Goal: Transaction & Acquisition: Purchase product/service

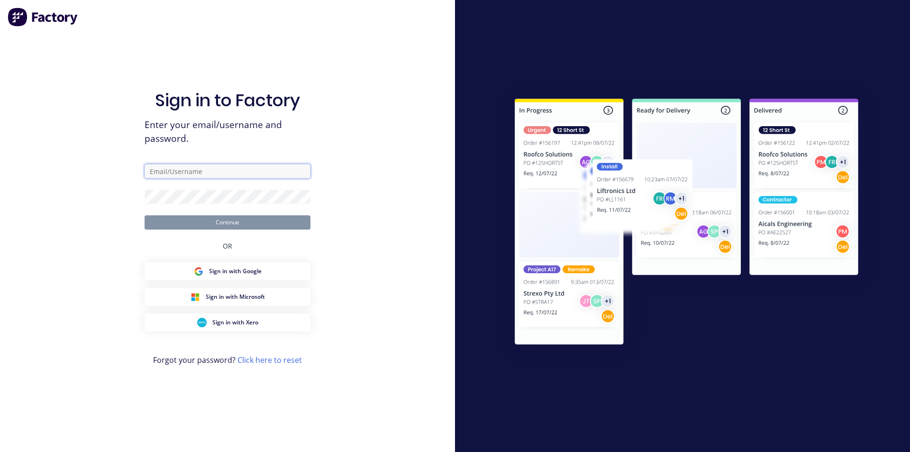
type input "[EMAIL_ADDRESS][DOMAIN_NAME]"
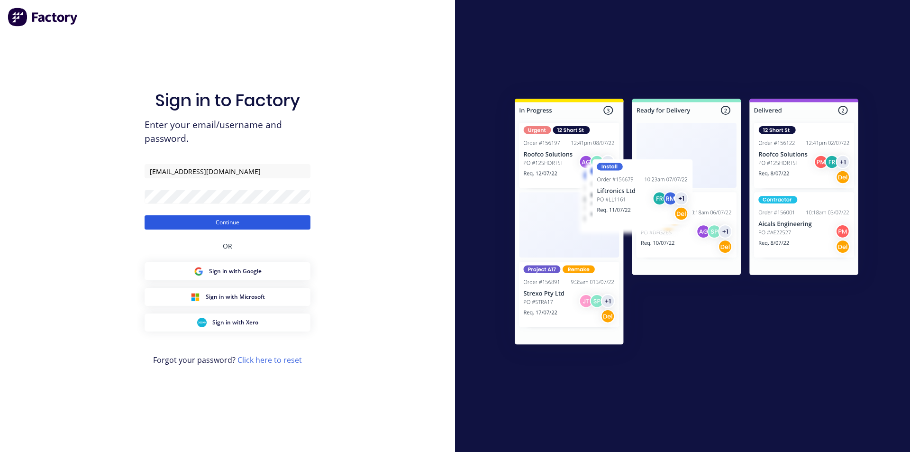
click at [264, 224] on button "Continue" at bounding box center [227, 222] width 166 height 14
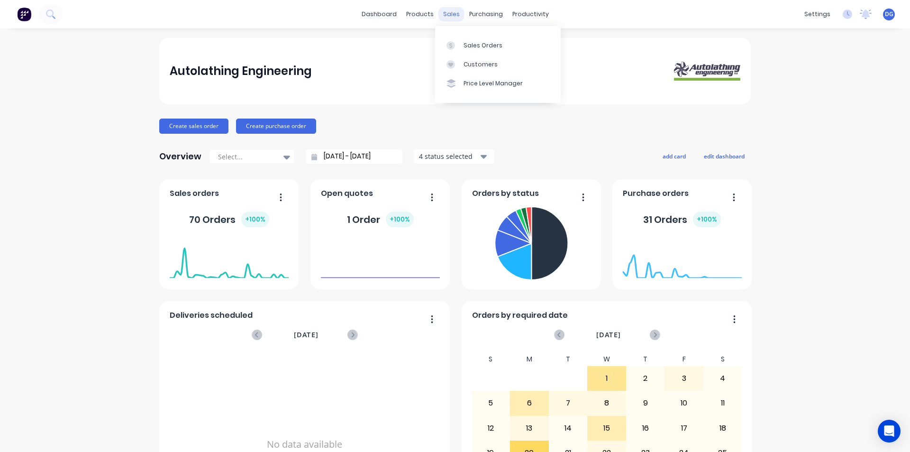
click at [450, 17] on div "sales" at bounding box center [451, 14] width 26 height 14
click at [472, 45] on div "Sales Orders" at bounding box center [482, 45] width 39 height 9
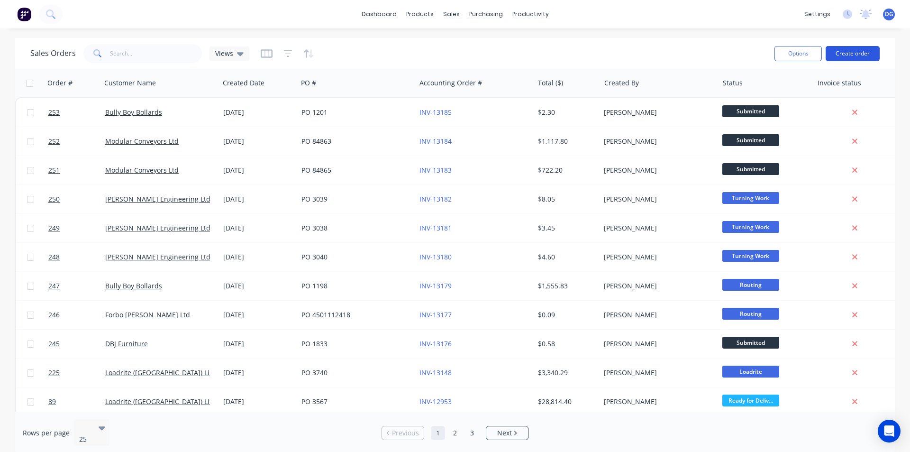
click at [839, 52] on button "Create order" at bounding box center [852, 53] width 54 height 15
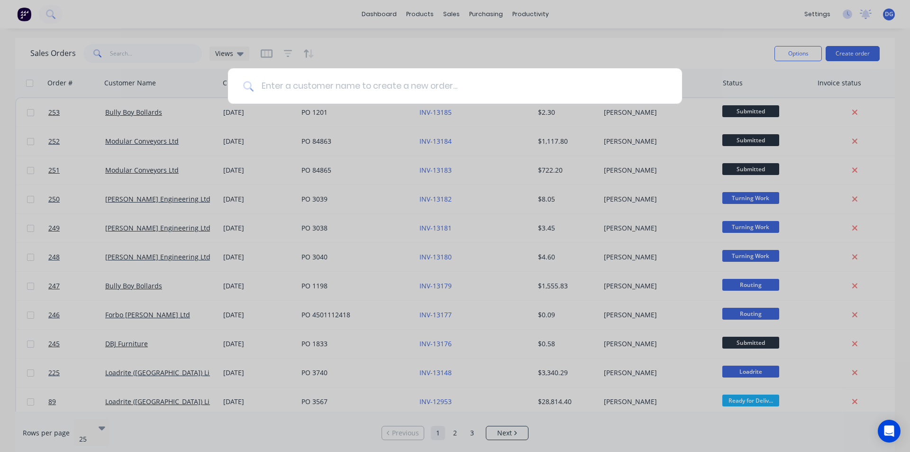
click at [387, 91] on input at bounding box center [459, 86] width 413 height 36
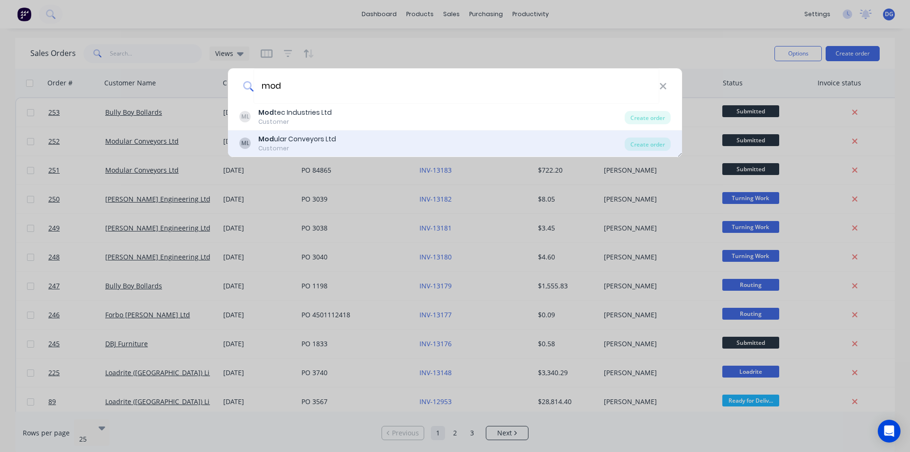
type input "mod"
click at [308, 139] on div "Mod ular Conveyors Ltd" at bounding box center [297, 139] width 78 height 10
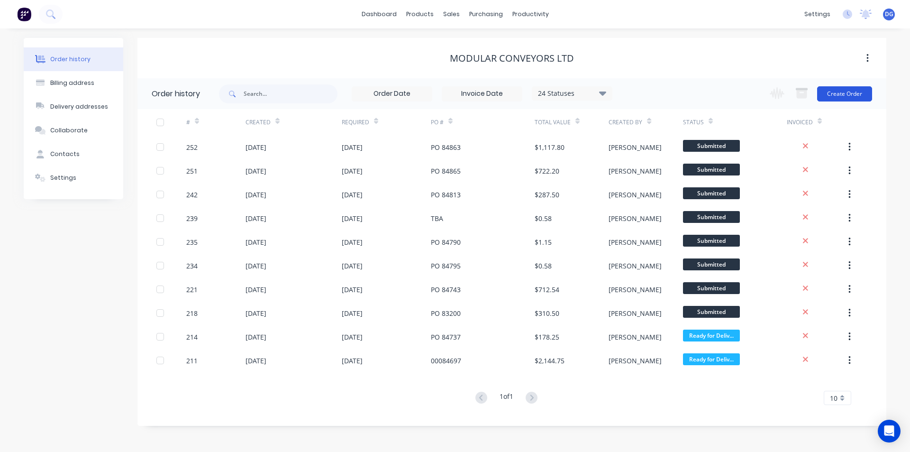
click at [844, 95] on button "Create Order" at bounding box center [844, 93] width 55 height 15
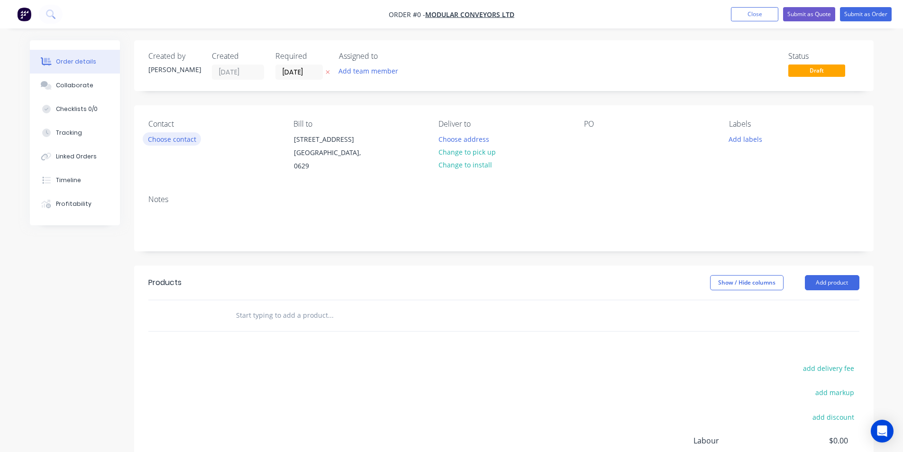
click at [167, 138] on button "Choose contact" at bounding box center [172, 138] width 58 height 13
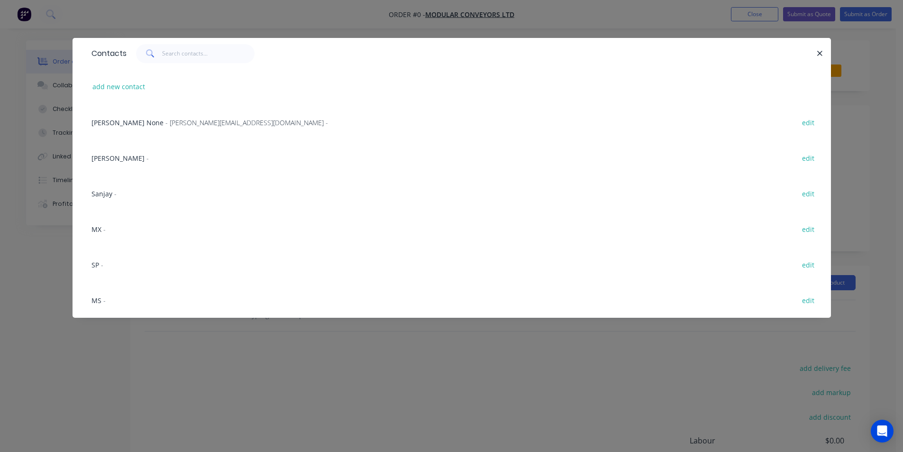
click at [117, 160] on span "[PERSON_NAME]" at bounding box center [117, 158] width 53 height 9
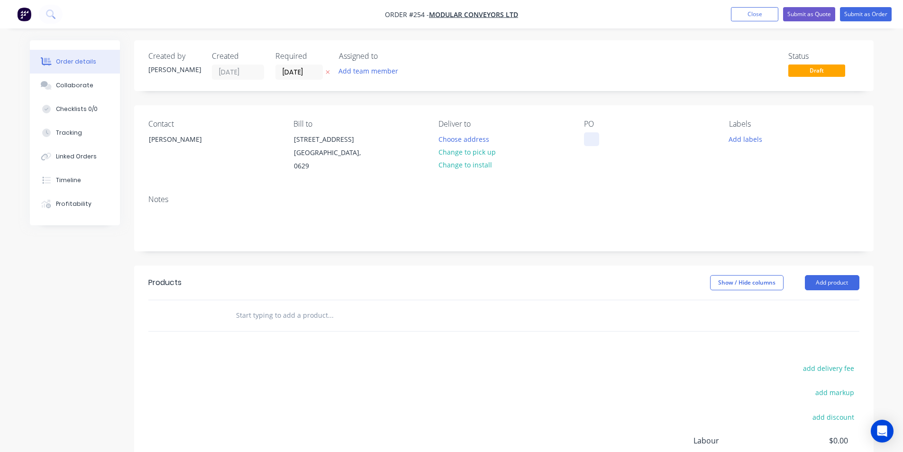
click at [589, 142] on div at bounding box center [591, 139] width 15 height 14
click at [298, 75] on input "[DATE]" at bounding box center [299, 72] width 46 height 14
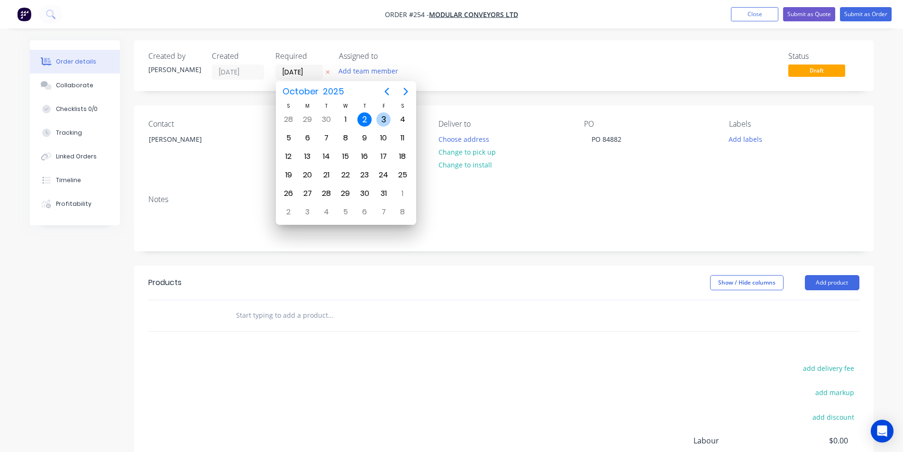
click at [383, 118] on div "3" at bounding box center [383, 119] width 14 height 14
type input "[DATE]"
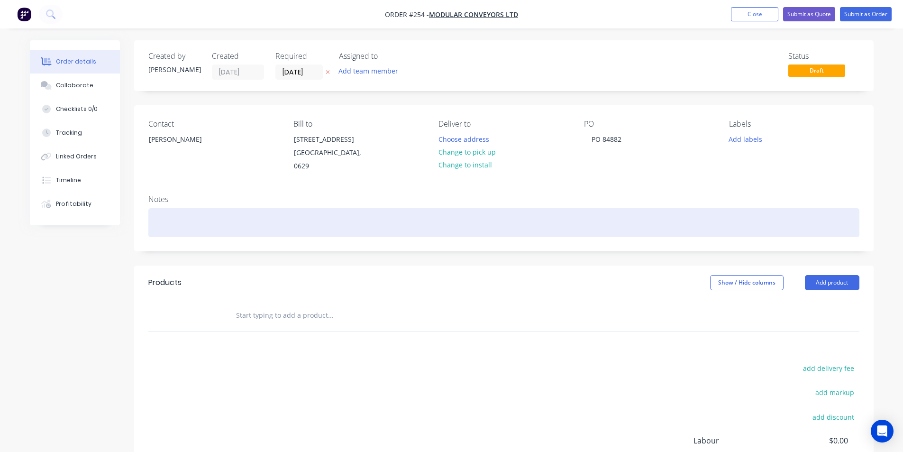
click at [197, 229] on div at bounding box center [503, 222] width 711 height 29
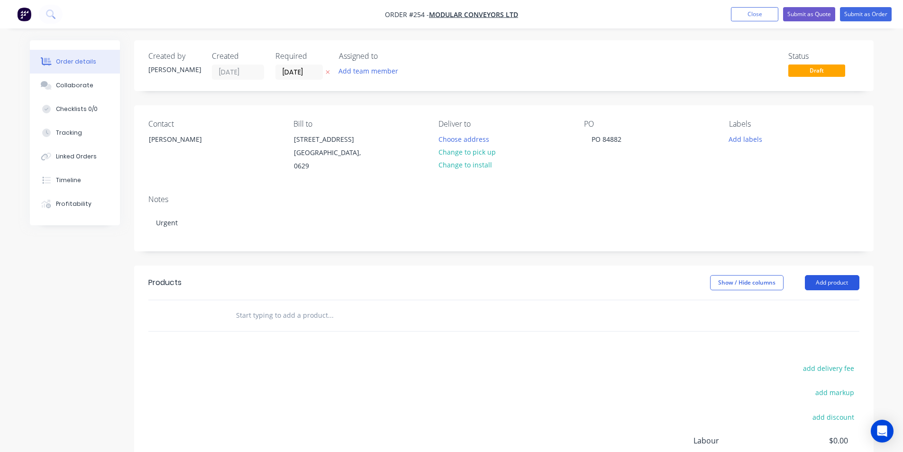
drag, startPoint x: 845, startPoint y: 290, endPoint x: 841, endPoint y: 287, distance: 5.0
click at [841, 287] on header "Products Show / Hide columns Add product" at bounding box center [503, 282] width 739 height 34
click at [828, 283] on button "Add product" at bounding box center [831, 282] width 54 height 15
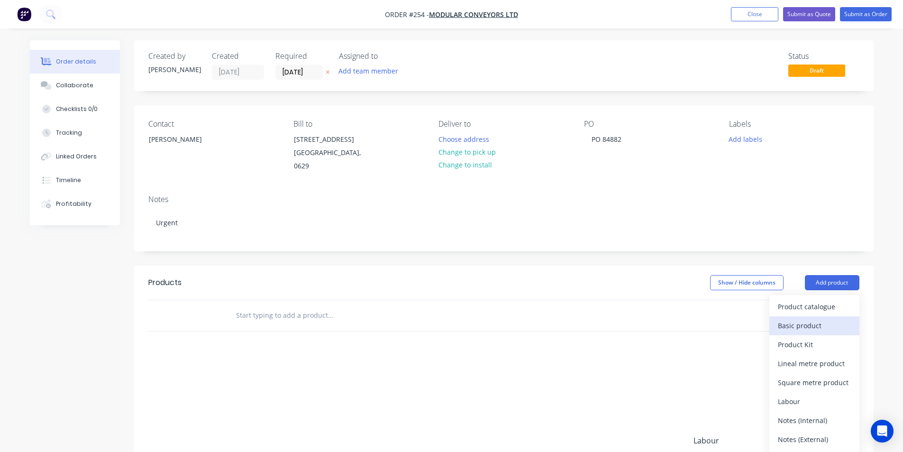
click at [812, 326] on div "Basic product" at bounding box center [813, 325] width 73 height 14
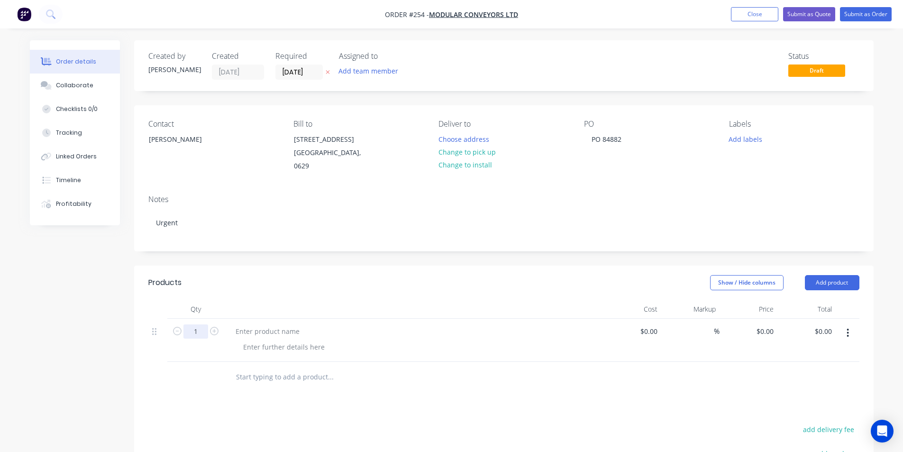
click at [203, 330] on input "1" at bounding box center [195, 331] width 25 height 14
type input "4"
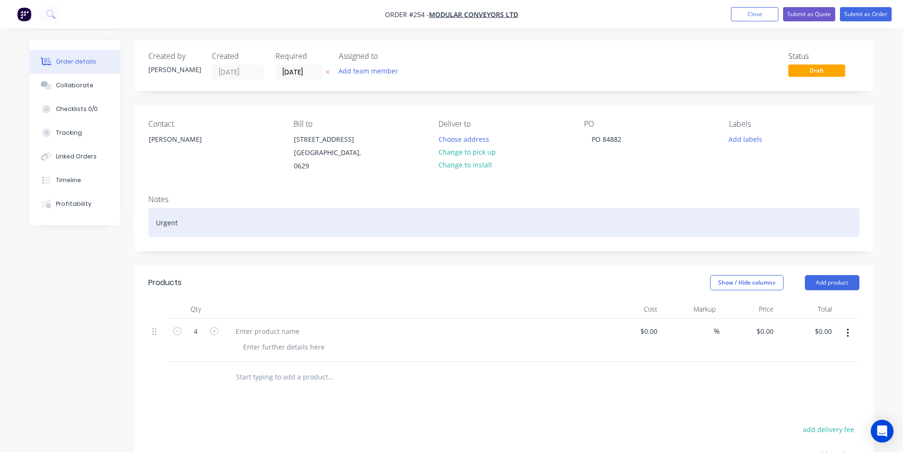
click at [155, 220] on div "Urgent" at bounding box center [503, 222] width 711 height 29
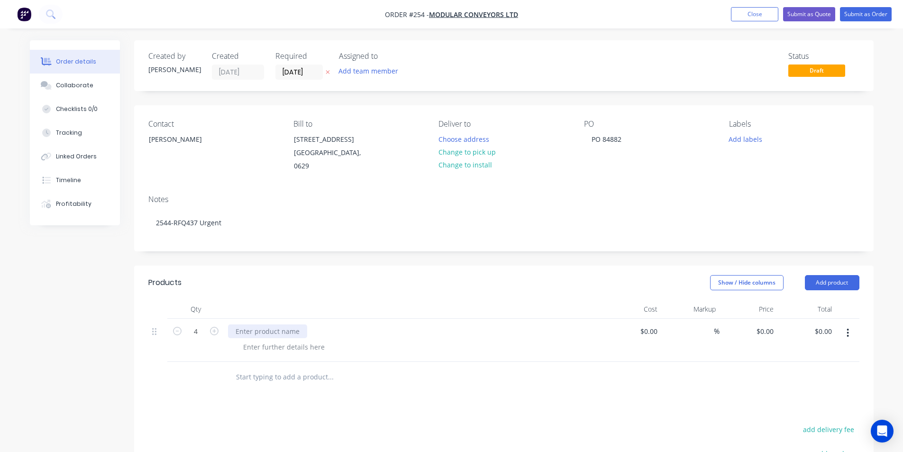
click at [235, 332] on div at bounding box center [267, 331] width 79 height 14
drag, startPoint x: 239, startPoint y: 333, endPoint x: 252, endPoint y: 337, distance: 13.5
click at [252, 337] on div at bounding box center [267, 331] width 79 height 14
click at [774, 332] on input "0" at bounding box center [766, 331] width 22 height 14
type input "$70.00"
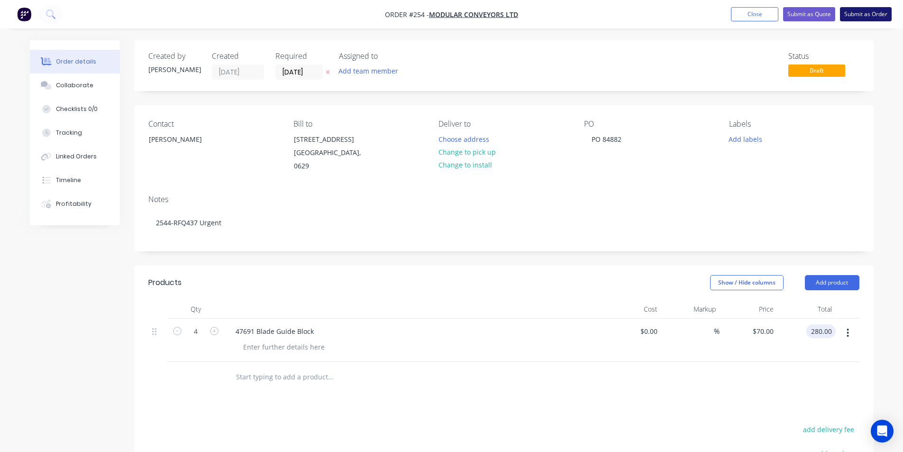
type input "$280.00"
click at [874, 16] on button "Submit as Order" at bounding box center [866, 14] width 52 height 14
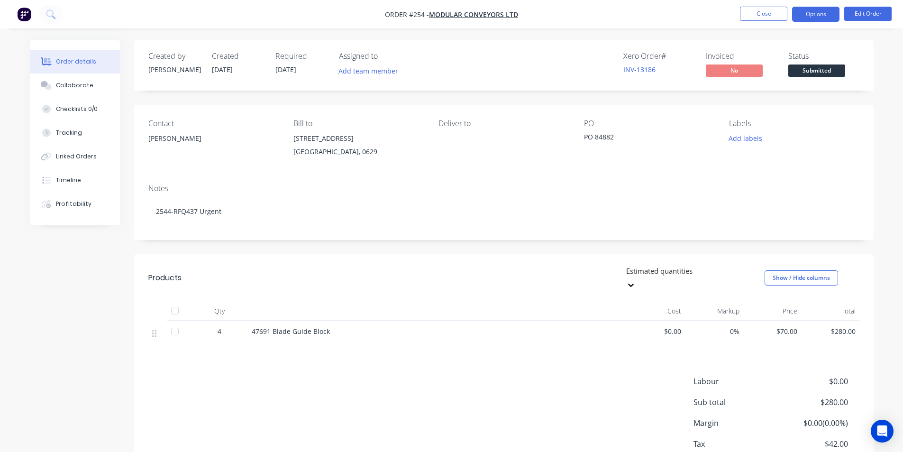
click at [812, 14] on button "Options" at bounding box center [815, 14] width 47 height 15
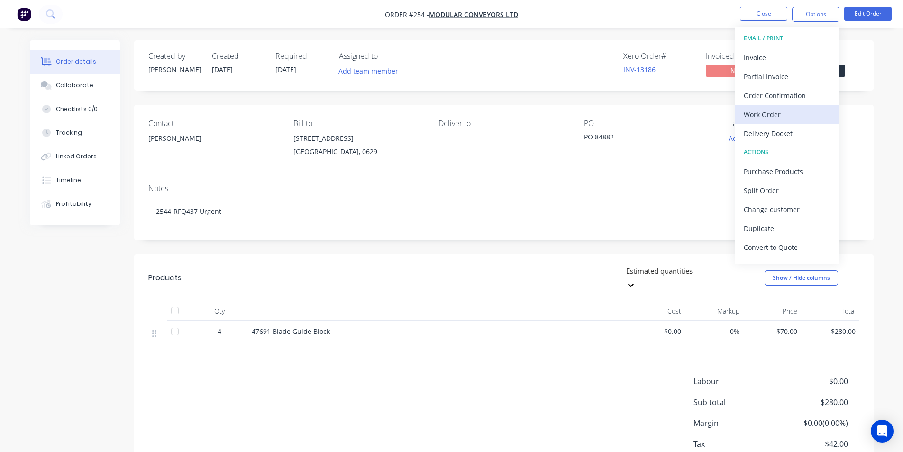
click at [771, 120] on div "Work Order" at bounding box center [786, 115] width 87 height 14
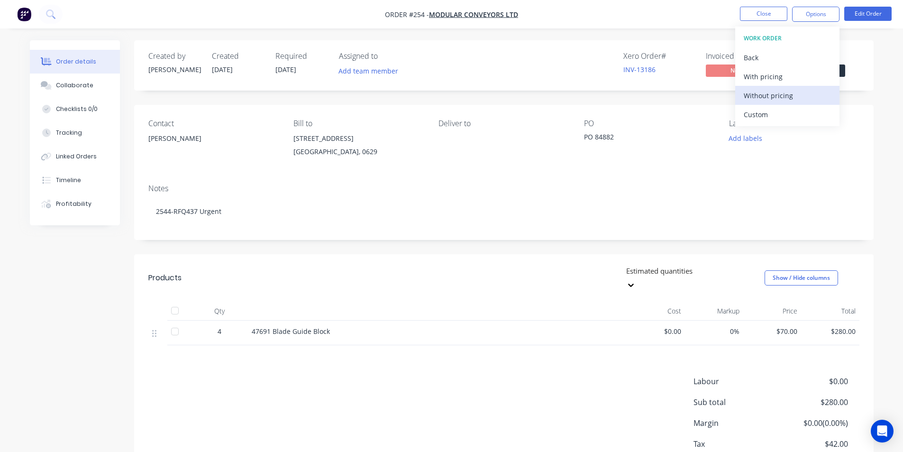
click at [771, 96] on div "Without pricing" at bounding box center [786, 96] width 87 height 14
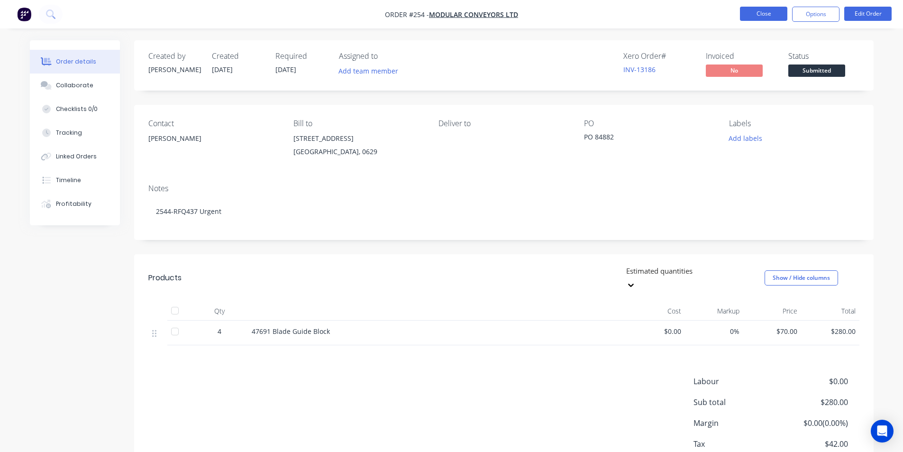
click at [762, 15] on button "Close" at bounding box center [763, 14] width 47 height 14
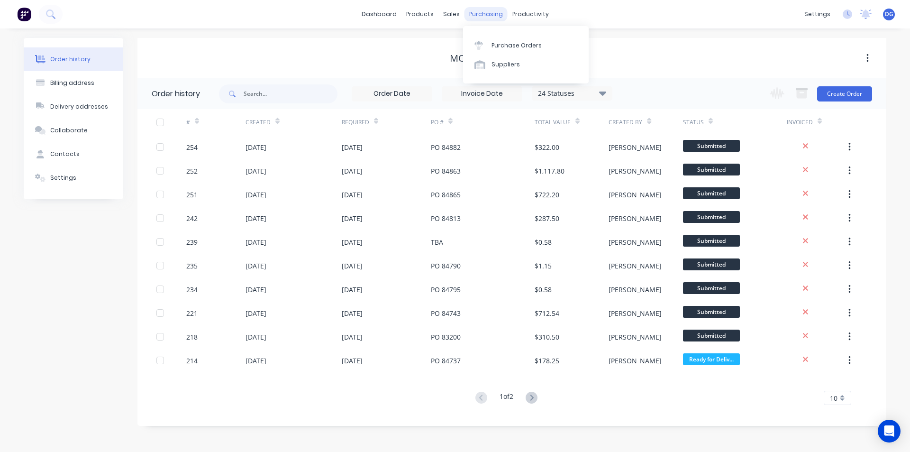
click at [488, 14] on div "purchasing" at bounding box center [485, 14] width 43 height 14
click at [499, 44] on div "Purchase Orders" at bounding box center [516, 45] width 50 height 9
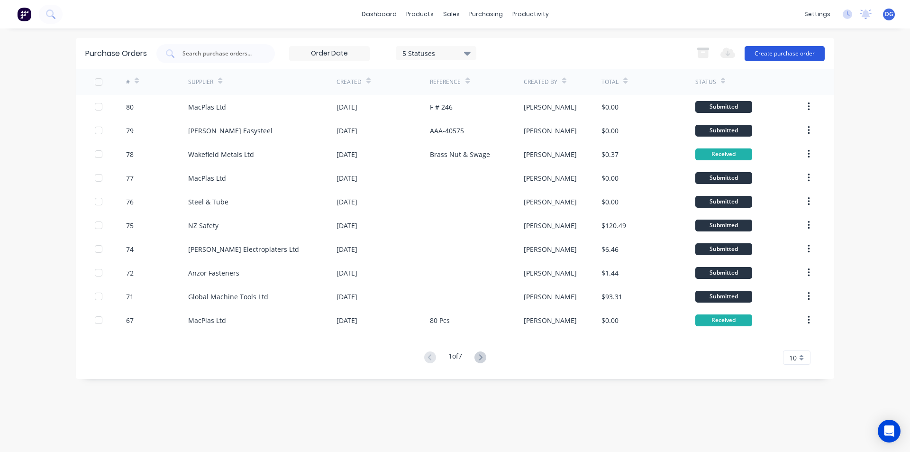
click at [793, 54] on button "Create purchase order" at bounding box center [784, 53] width 80 height 15
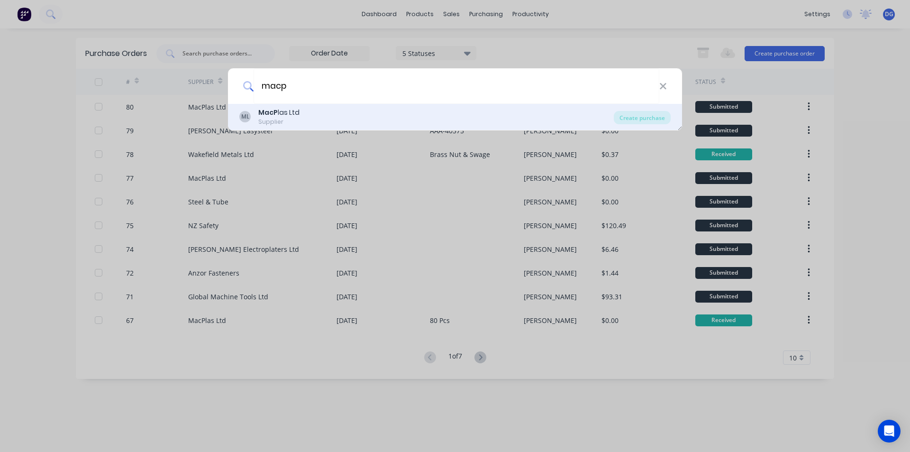
type input "macp"
click at [295, 120] on div "Supplier" at bounding box center [278, 121] width 41 height 9
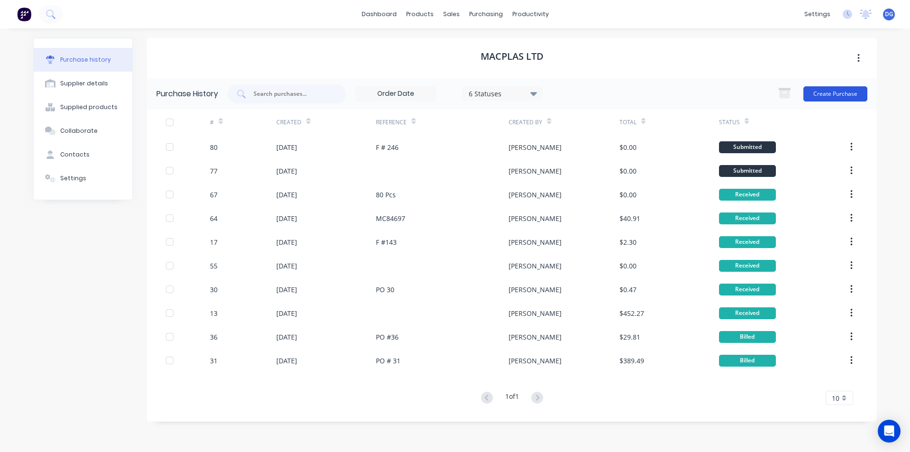
click at [844, 93] on button "Create Purchase" at bounding box center [835, 93] width 64 height 15
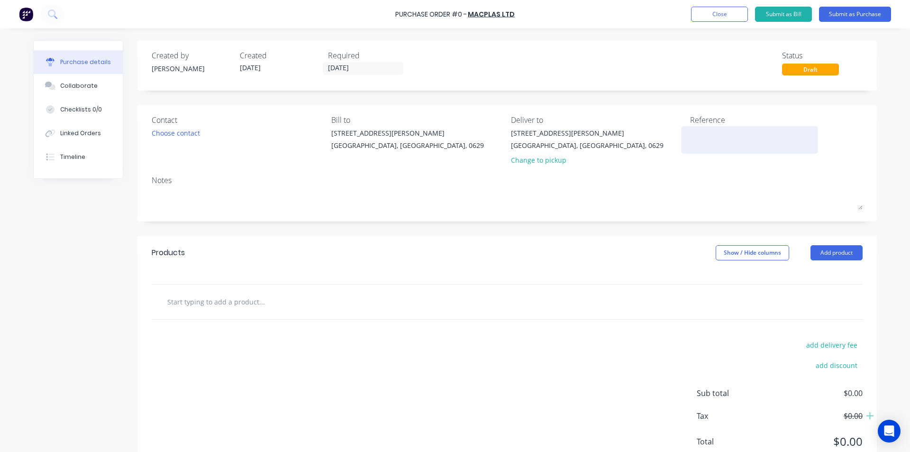
click at [716, 138] on textarea at bounding box center [749, 138] width 118 height 21
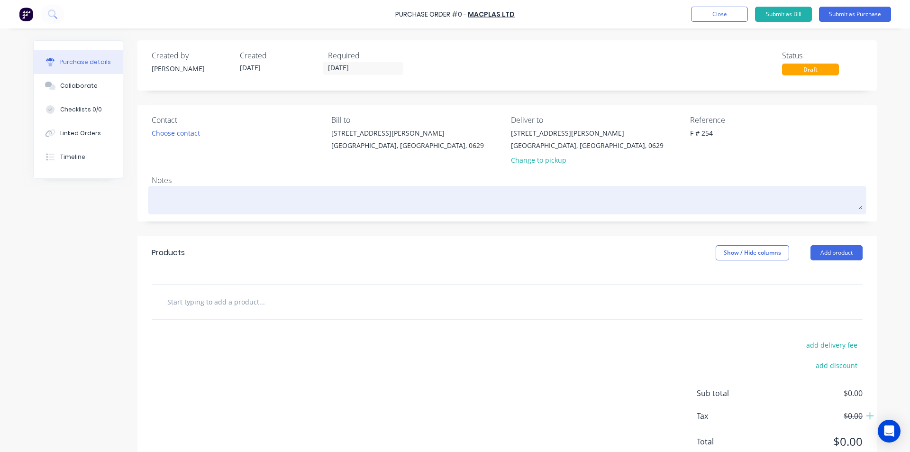
type textarea "F # 254"
click at [184, 201] on textarea at bounding box center [507, 198] width 711 height 21
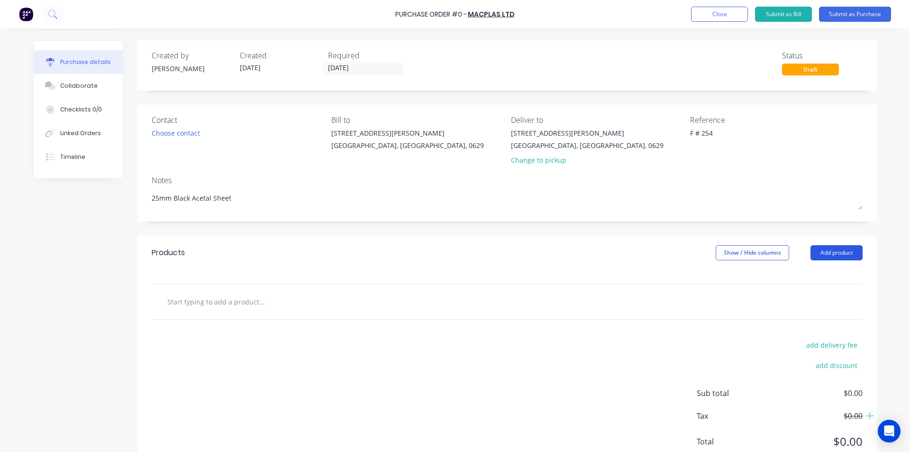
type textarea "25mm Black Acetal Sheet"
click at [825, 254] on button "Add product" at bounding box center [836, 252] width 52 height 15
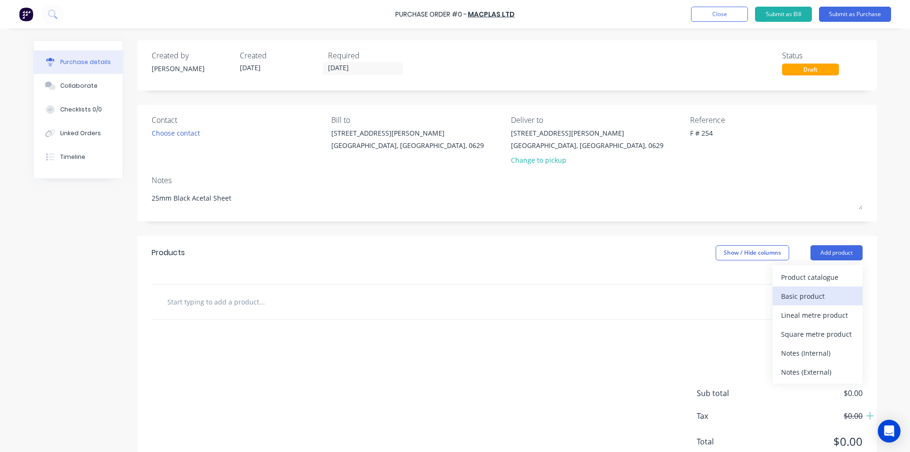
click at [814, 297] on div "Basic product" at bounding box center [817, 296] width 73 height 14
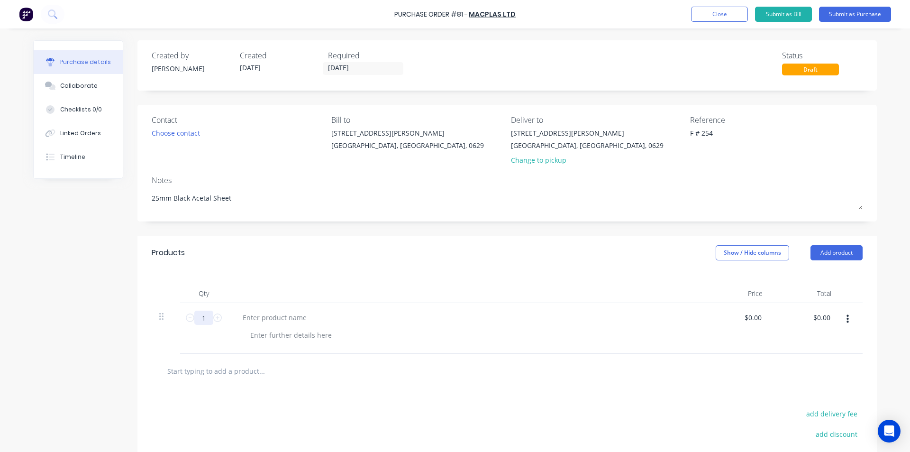
click at [203, 317] on input "1" at bounding box center [203, 317] width 19 height 14
click at [246, 317] on div at bounding box center [274, 317] width 79 height 14
click at [299, 317] on div "Please supply 1 Pc" at bounding box center [271, 317] width 73 height 14
click at [850, 15] on button "Submit as Purchase" at bounding box center [855, 14] width 72 height 15
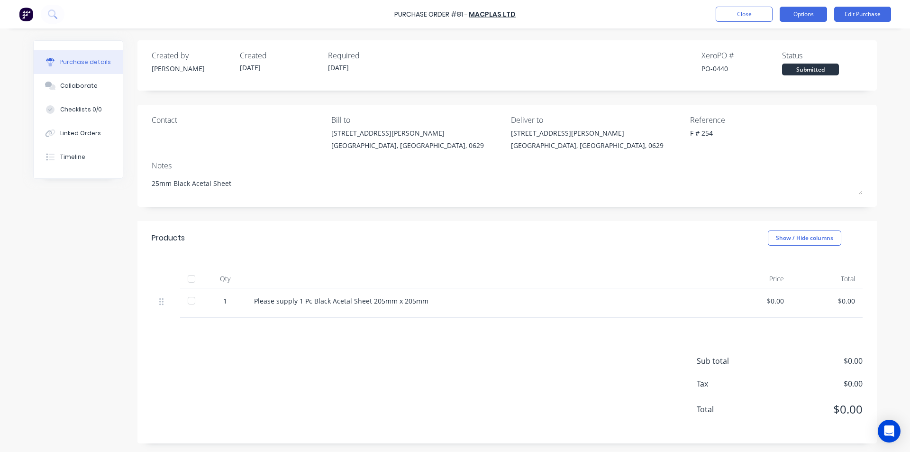
click at [810, 13] on button "Options" at bounding box center [802, 14] width 47 height 15
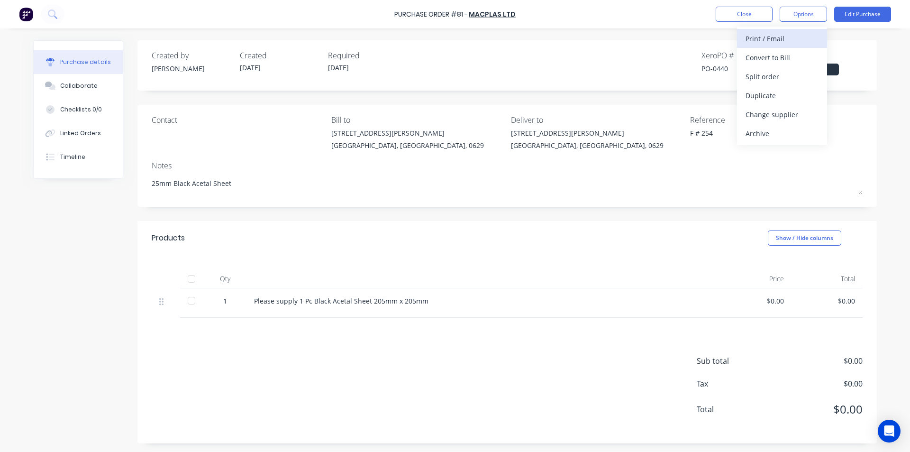
click at [766, 38] on div "Print / Email" at bounding box center [781, 39] width 73 height 14
click at [769, 60] on div "With pricing" at bounding box center [781, 58] width 73 height 14
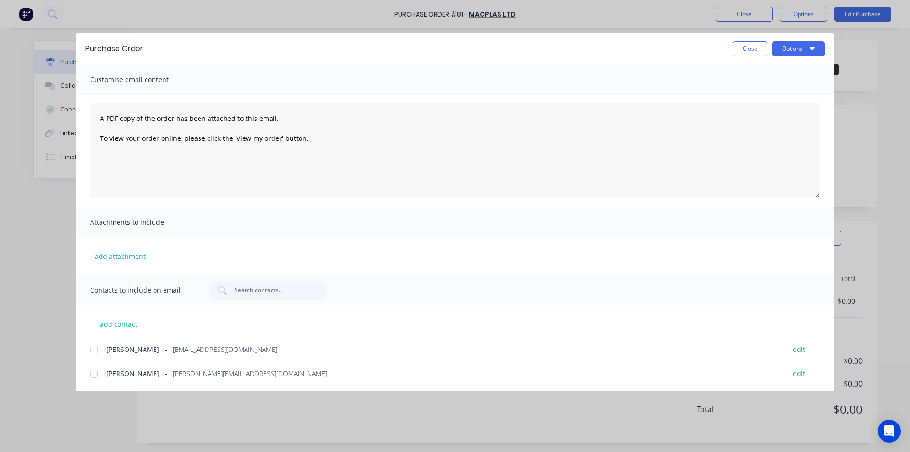
click at [94, 373] on div at bounding box center [93, 373] width 19 height 19
click at [790, 49] on button "Options" at bounding box center [798, 48] width 53 height 15
click at [760, 110] on div "Email" at bounding box center [779, 111] width 73 height 14
click at [751, 47] on button "Close" at bounding box center [749, 48] width 35 height 15
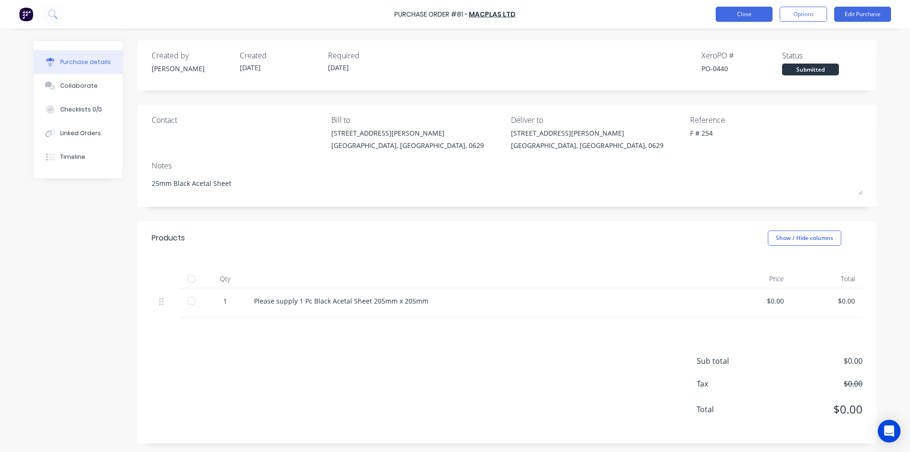
click at [744, 16] on button "Close" at bounding box center [743, 14] width 57 height 15
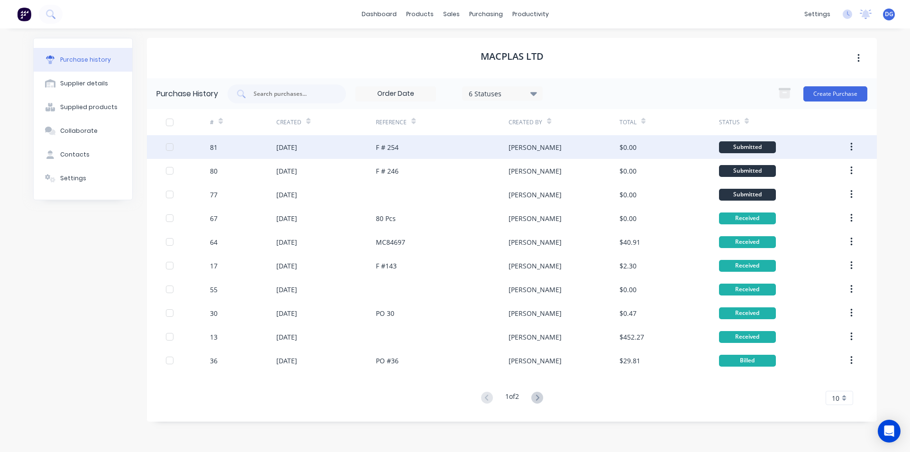
click at [347, 149] on div "[DATE]" at bounding box center [325, 147] width 99 height 24
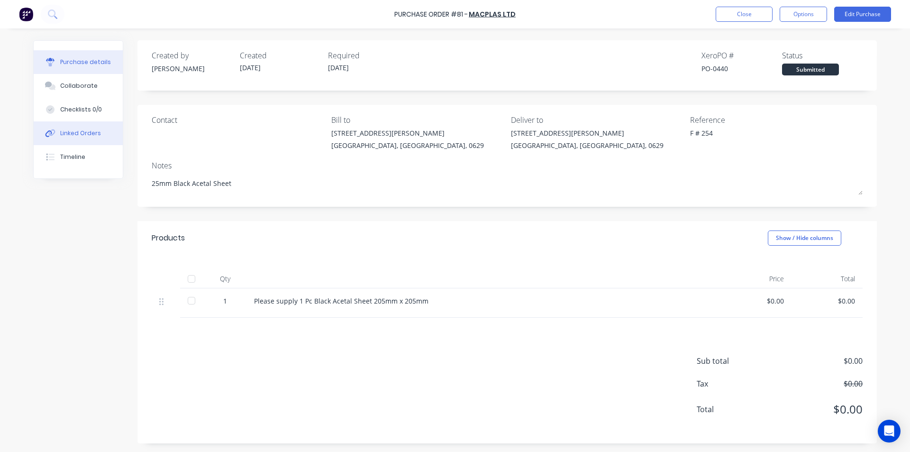
click at [88, 134] on div "Linked Orders" at bounding box center [80, 133] width 41 height 9
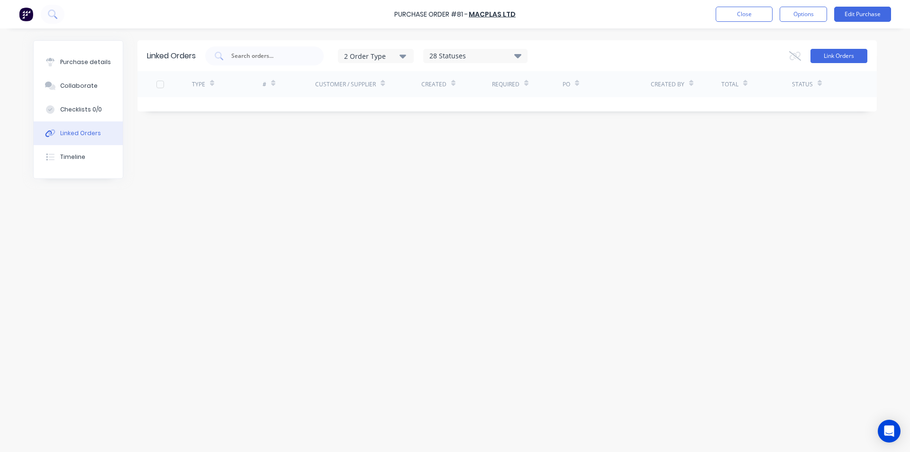
click at [835, 57] on button "Link Orders" at bounding box center [838, 56] width 57 height 14
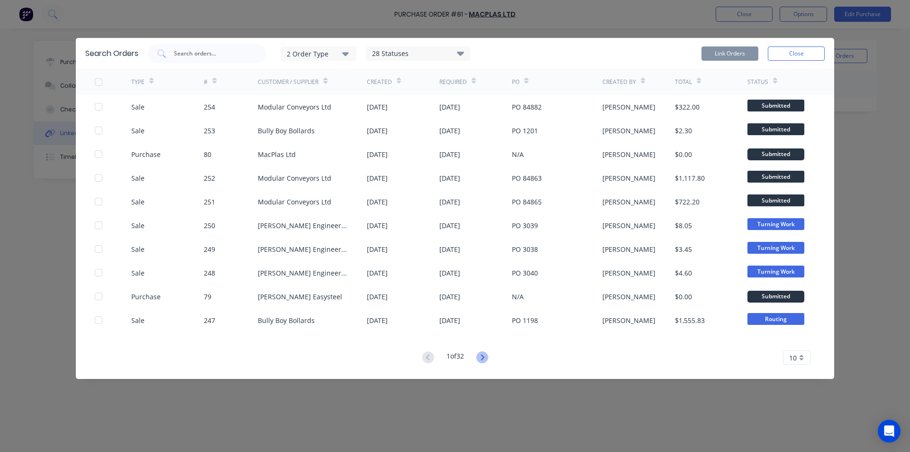
click at [482, 358] on icon at bounding box center [482, 357] width 12 height 12
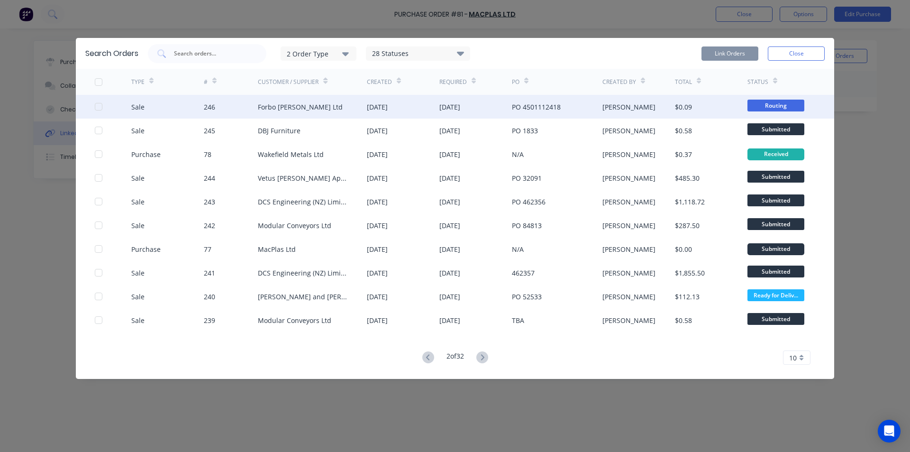
click at [99, 105] on div at bounding box center [98, 106] width 19 height 19
click at [728, 53] on button "Link Orders" at bounding box center [729, 53] width 57 height 14
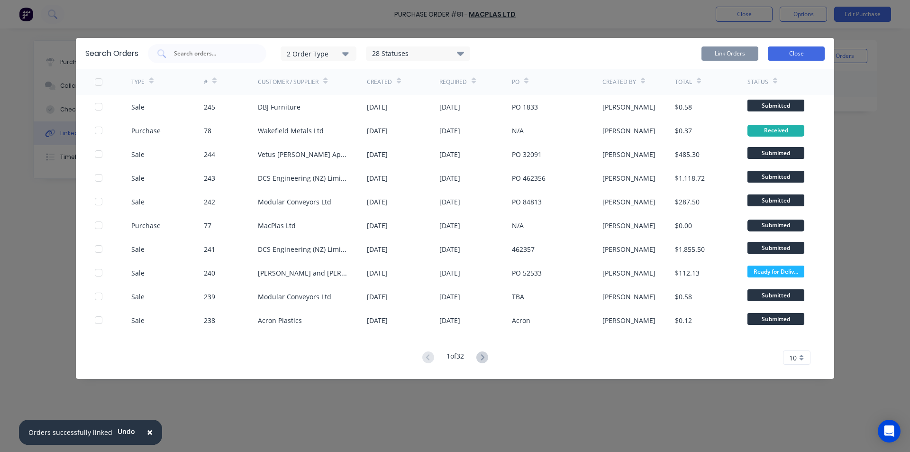
click at [791, 54] on button "Close" at bounding box center [796, 53] width 57 height 14
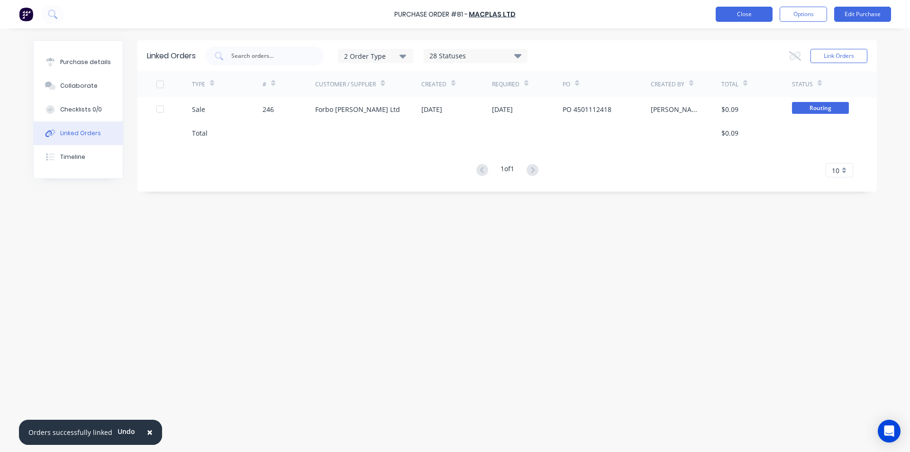
click at [736, 13] on button "Close" at bounding box center [743, 14] width 57 height 15
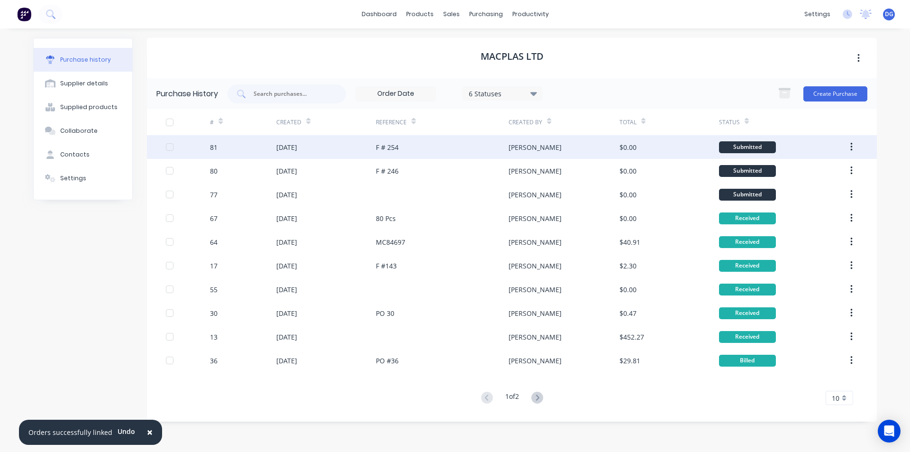
click at [297, 148] on div "[DATE]" at bounding box center [286, 147] width 21 height 10
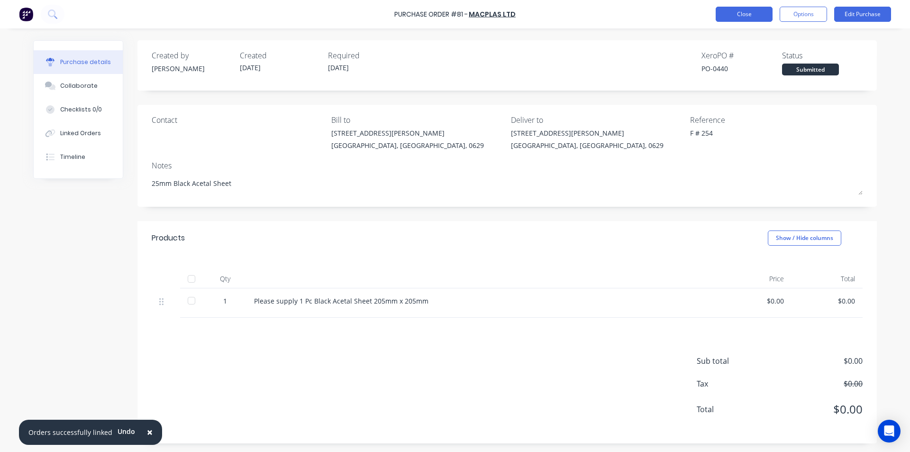
click at [754, 15] on button "Close" at bounding box center [743, 14] width 57 height 15
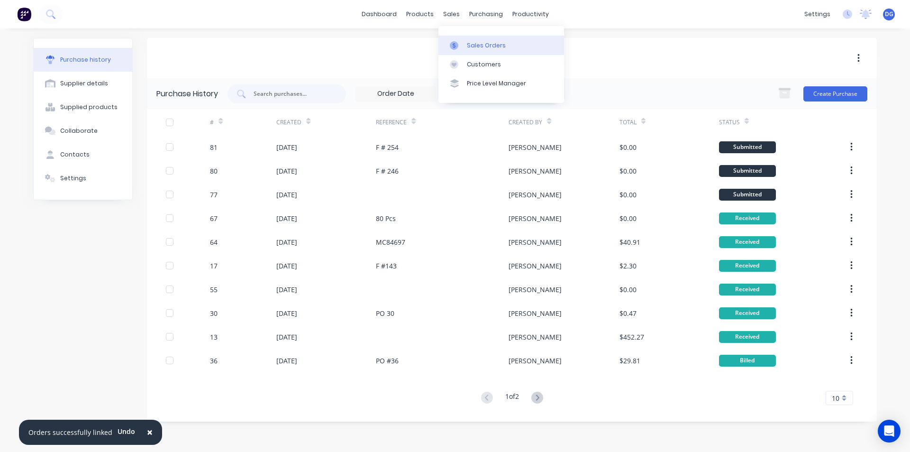
click at [472, 47] on div "Sales Orders" at bounding box center [486, 45] width 39 height 9
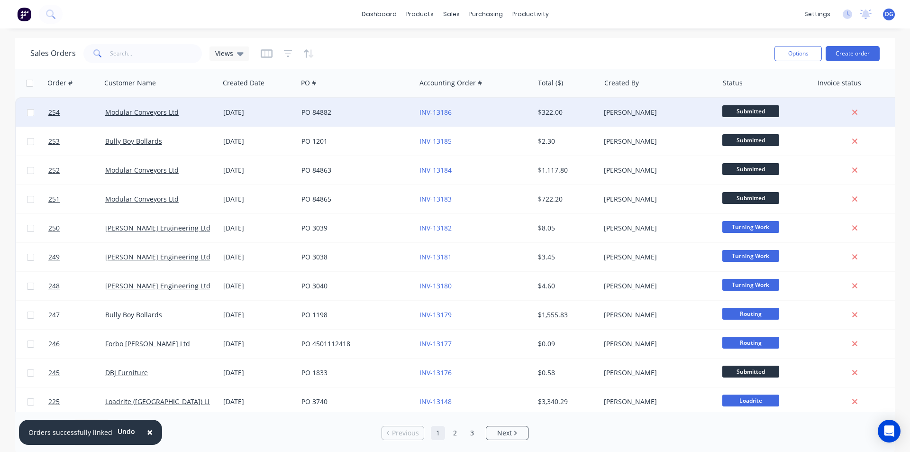
click at [29, 111] on input "checkbox" at bounding box center [30, 112] width 7 height 7
checkbox input "true"
click at [792, 53] on button "Options" at bounding box center [797, 53] width 47 height 15
click at [701, 49] on div "Sales Orders Views" at bounding box center [398, 53] width 736 height 23
click at [149, 110] on link "Modular Conveyors Ltd" at bounding box center [141, 112] width 73 height 9
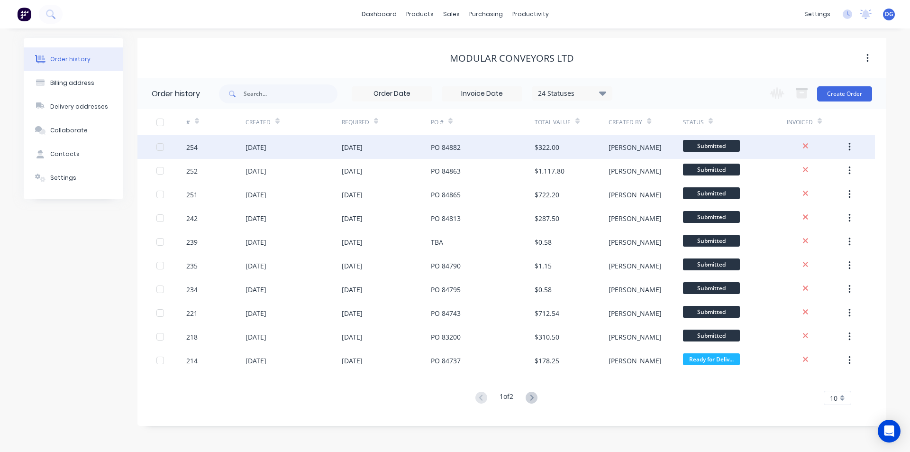
click at [260, 146] on div "[DATE]" at bounding box center [255, 147] width 21 height 10
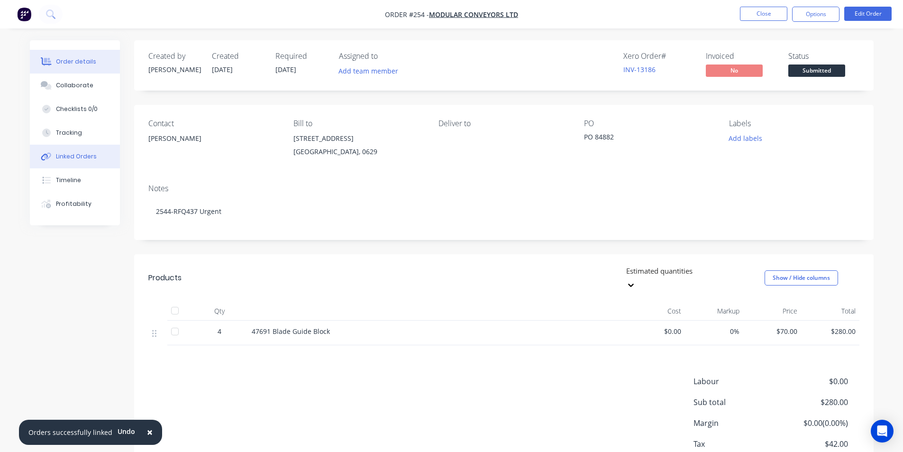
click at [84, 155] on div "Linked Orders" at bounding box center [76, 156] width 41 height 9
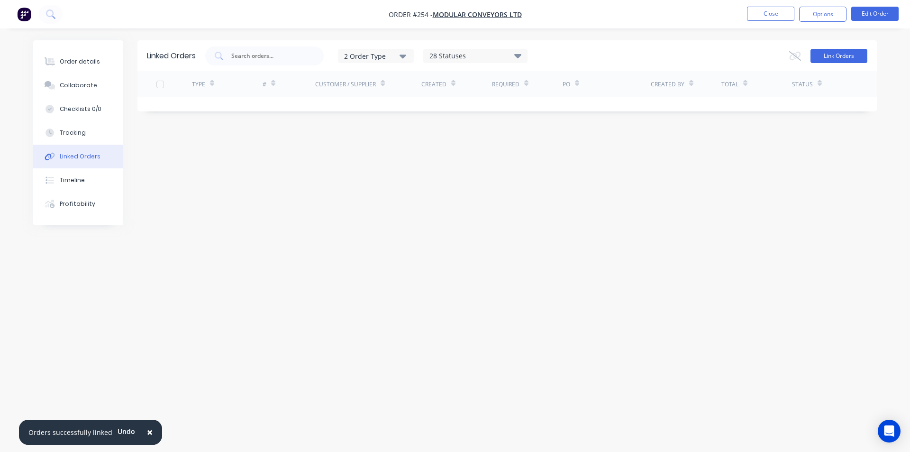
click at [835, 57] on button "Link Orders" at bounding box center [838, 56] width 57 height 14
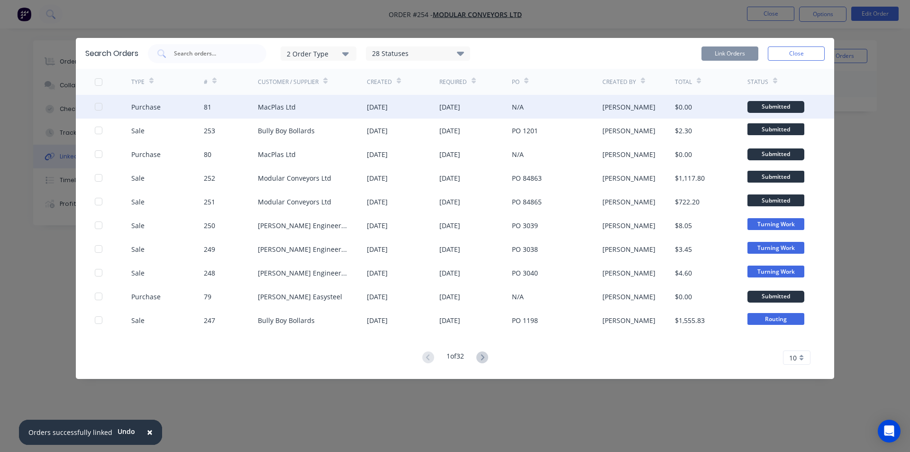
click at [155, 107] on div "Purchase" at bounding box center [145, 107] width 29 height 10
click at [99, 106] on div at bounding box center [98, 106] width 19 height 19
click at [735, 53] on button "Link Orders" at bounding box center [729, 53] width 57 height 14
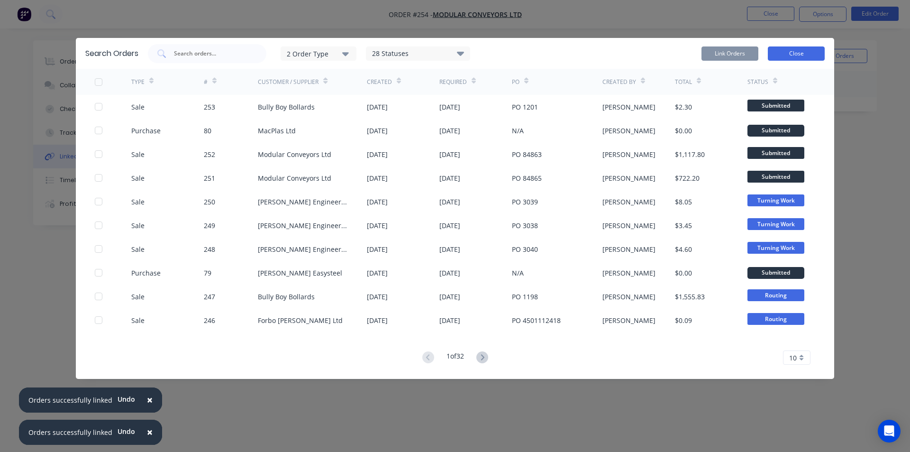
click at [801, 53] on button "Close" at bounding box center [796, 53] width 57 height 14
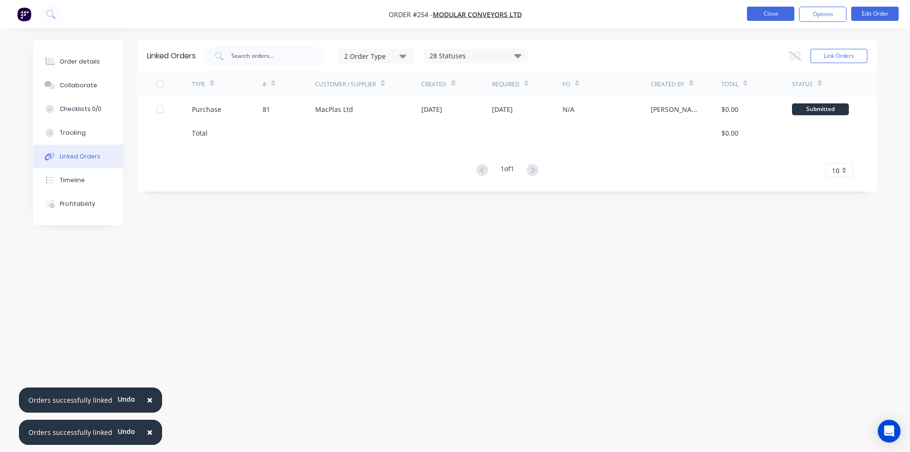
click at [772, 12] on button "Close" at bounding box center [770, 14] width 47 height 14
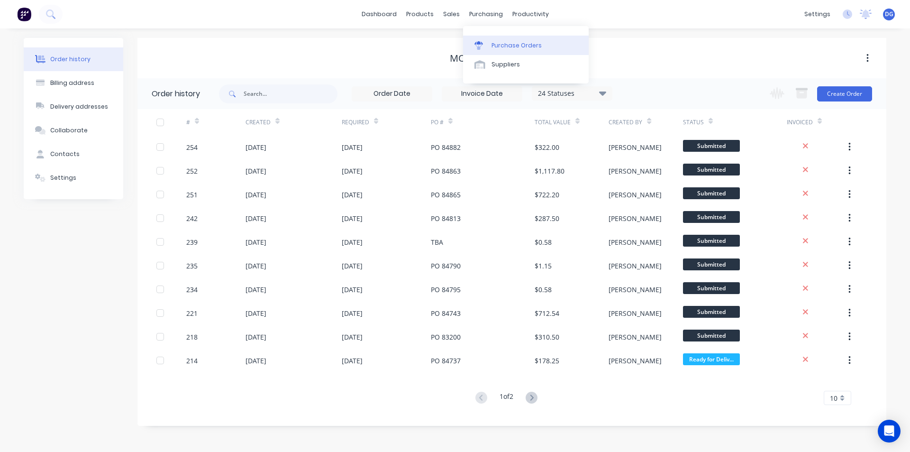
click at [505, 49] on div "Purchase Orders" at bounding box center [516, 45] width 50 height 9
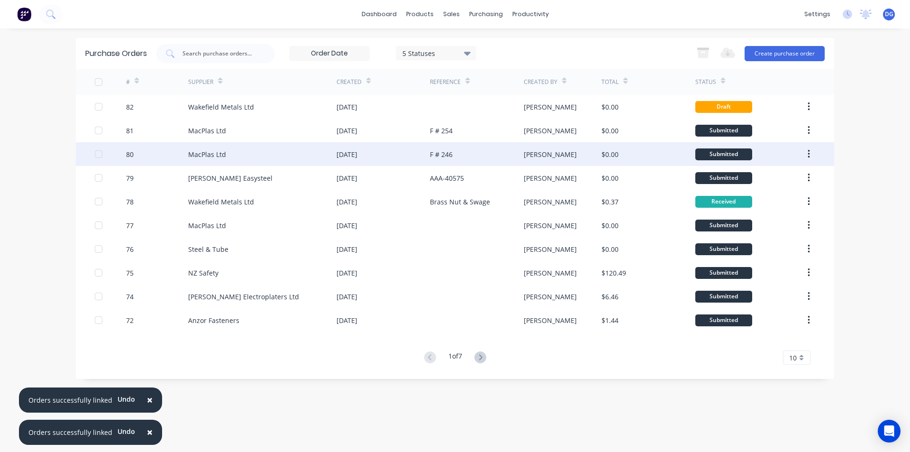
click at [92, 153] on div "80 MacPlas Ltd [DATE] F # 246 [PERSON_NAME] $0.00 Submitted" at bounding box center [455, 154] width 758 height 24
click at [97, 154] on div at bounding box center [98, 153] width 19 height 19
click at [203, 155] on div "MacPlas Ltd" at bounding box center [207, 154] width 38 height 10
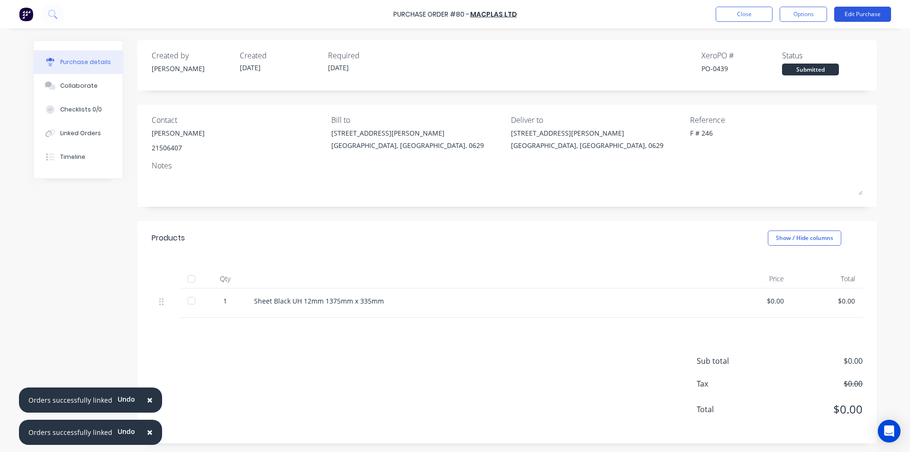
click at [862, 15] on button "Edit Purchase" at bounding box center [862, 14] width 57 height 15
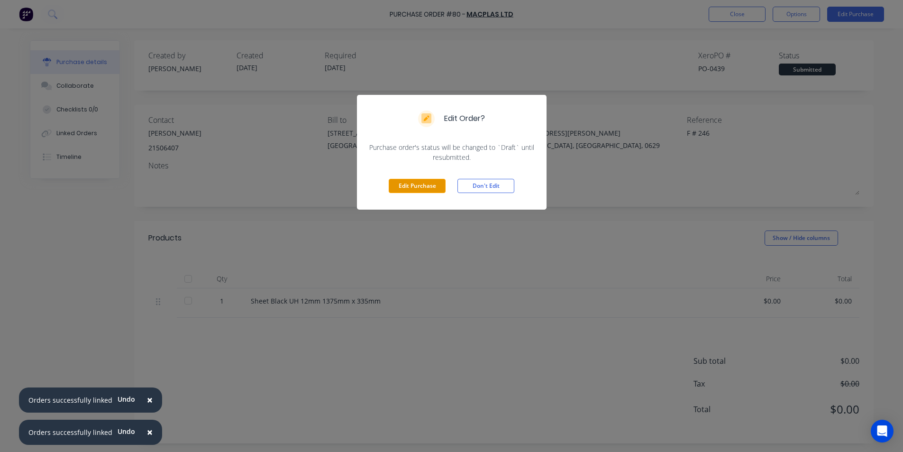
click at [422, 184] on button "Edit Purchase" at bounding box center [416, 186] width 57 height 14
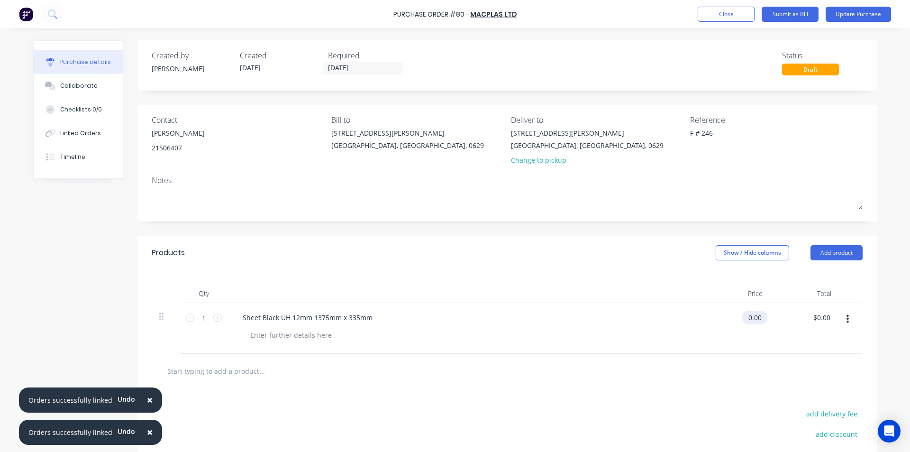
click at [759, 317] on input "0.00" at bounding box center [752, 317] width 22 height 14
type input "0"
type input "$260.90"
click at [761, 316] on div "$260.90 $260.90" at bounding box center [750, 317] width 33 height 14
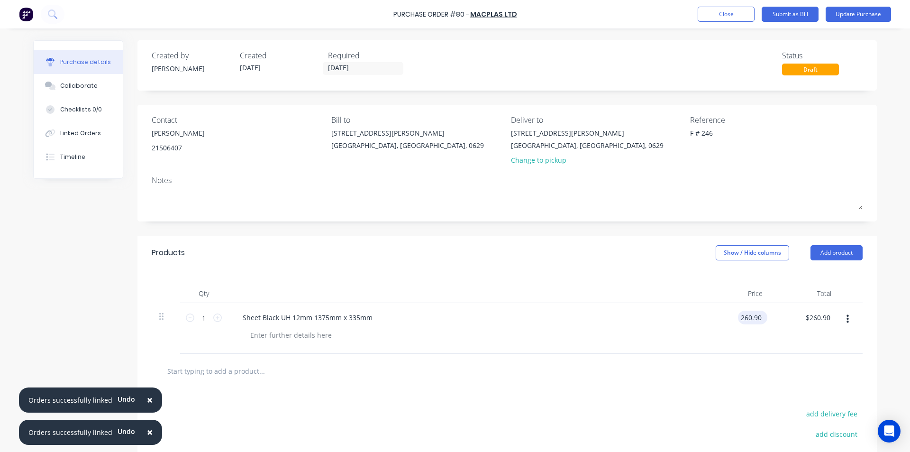
click at [758, 319] on input "260.90" at bounding box center [751, 317] width 26 height 14
type input "2"
type input "$124.71"
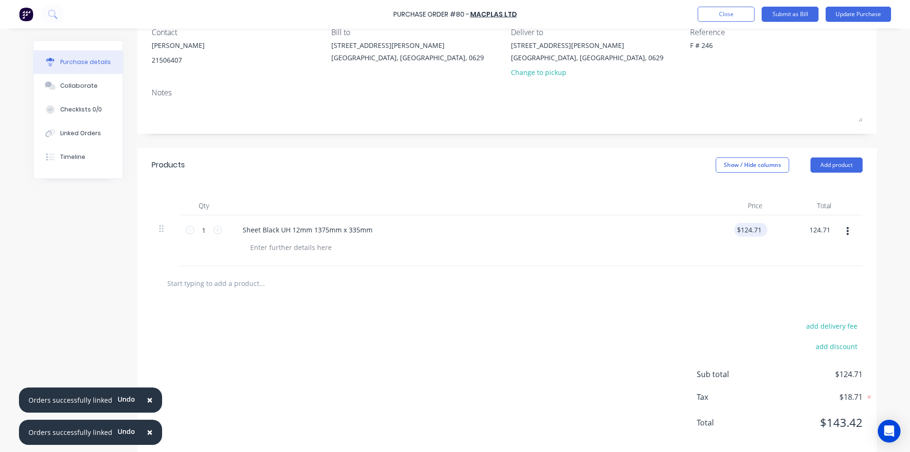
scroll to position [102, 0]
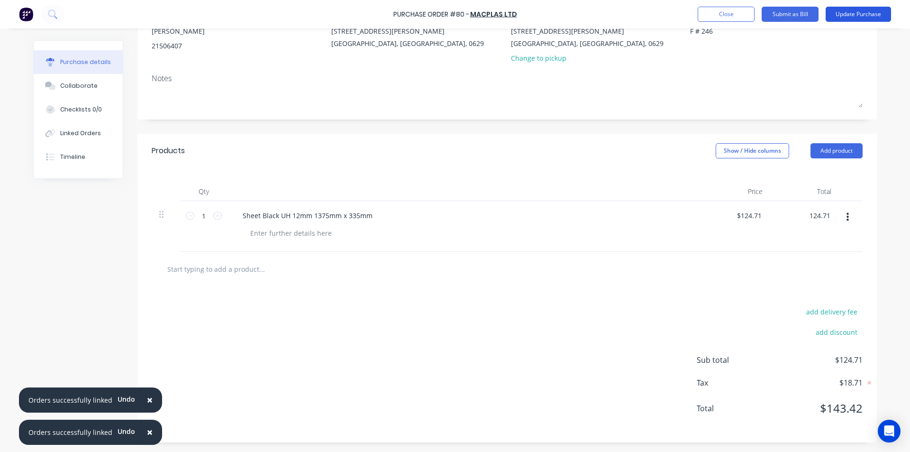
type input "$124.71"
click at [851, 14] on button "Update Purchase" at bounding box center [857, 14] width 65 height 15
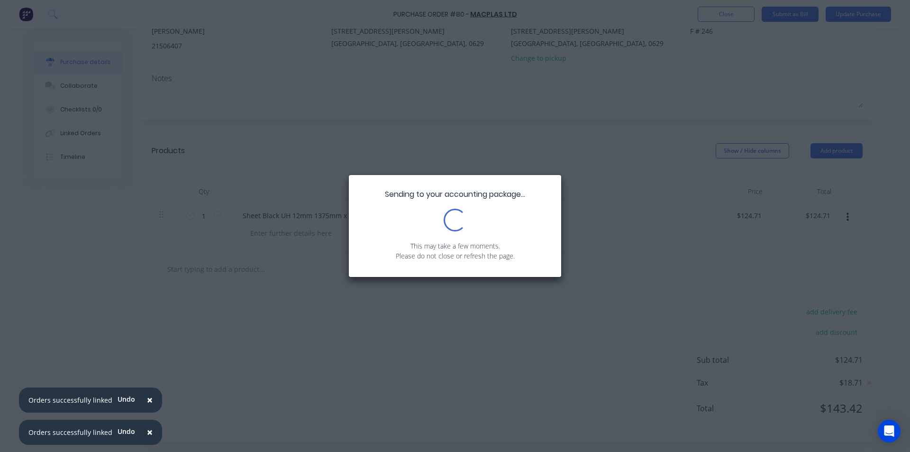
scroll to position [0, 0]
